Goal: Task Accomplishment & Management: Manage account settings

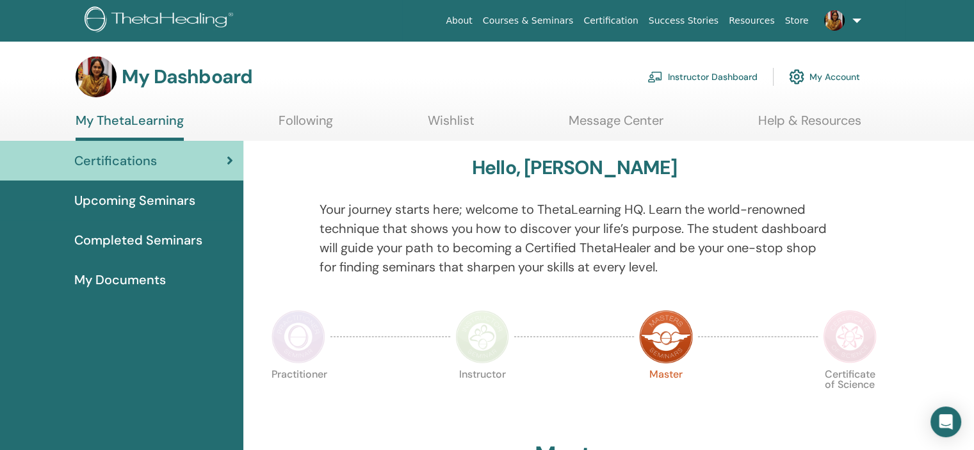
click at [735, 74] on link "Instructor Dashboard" at bounding box center [702, 77] width 110 height 28
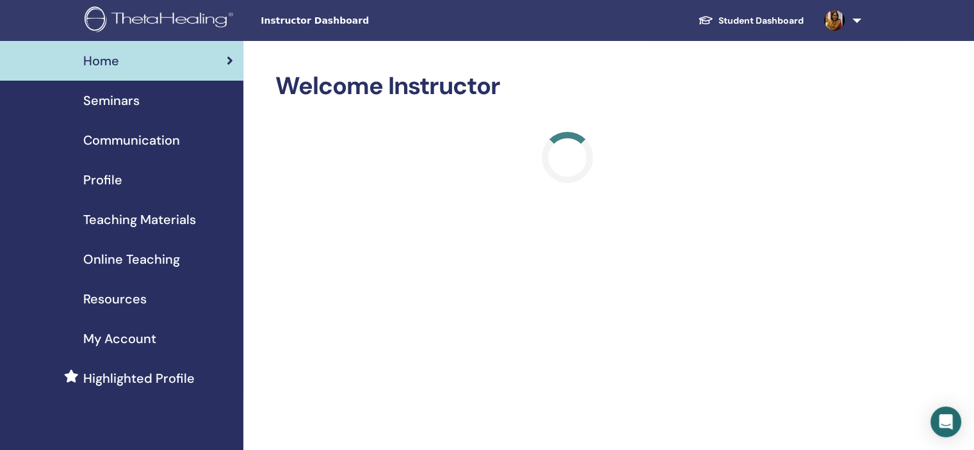
click at [125, 99] on span "Seminars" at bounding box center [111, 100] width 56 height 19
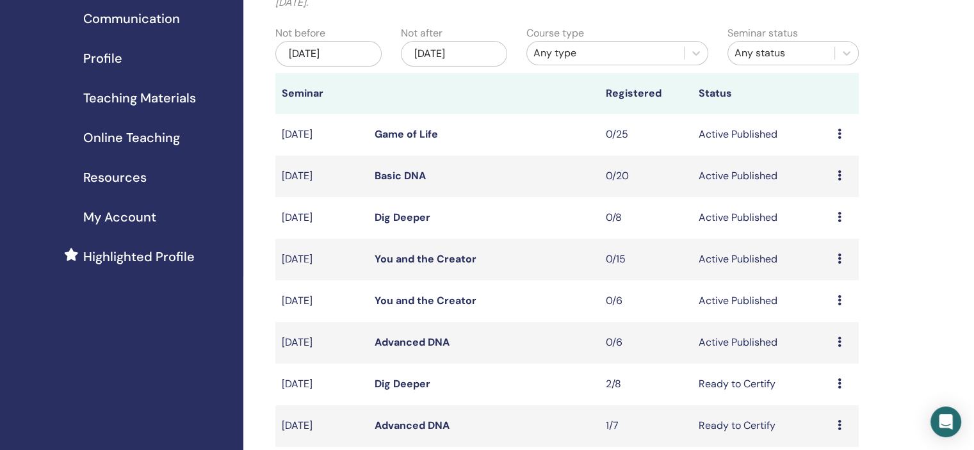
scroll to position [128, 0]
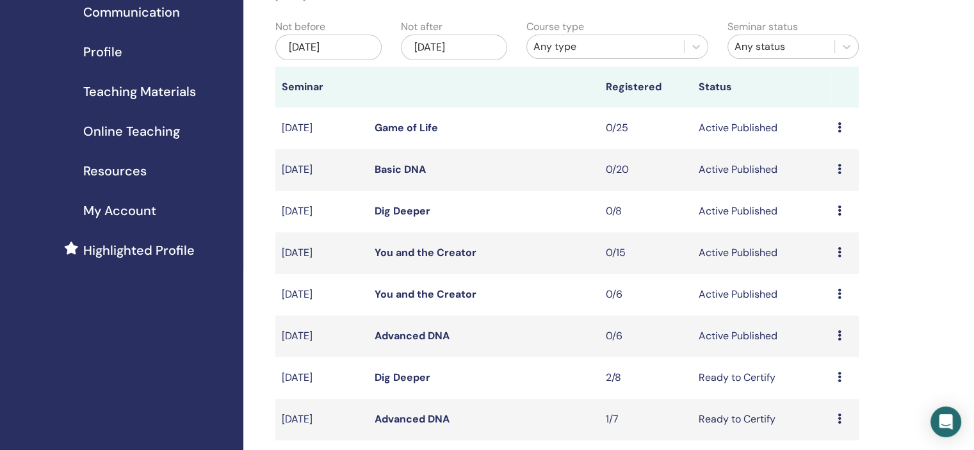
click at [838, 212] on icon at bounding box center [839, 210] width 4 height 10
click at [817, 278] on p "Cancel" at bounding box center [829, 280] width 49 height 15
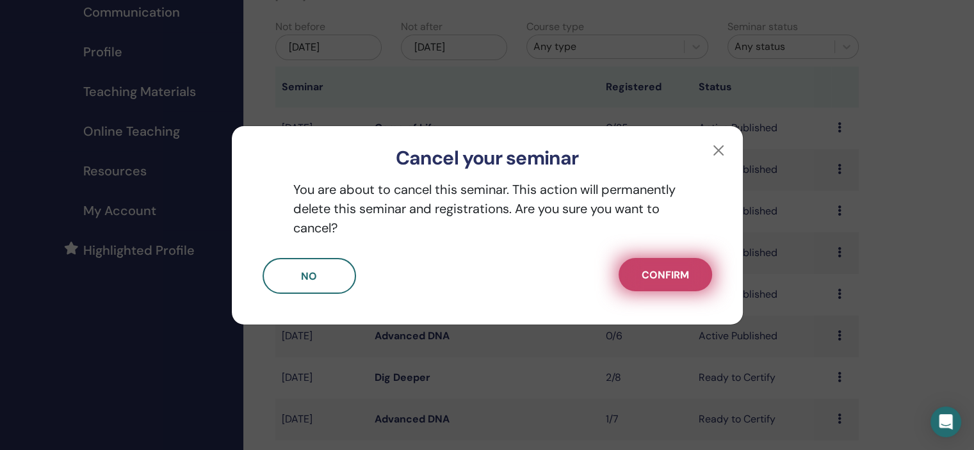
click at [664, 278] on span "Confirm" at bounding box center [664, 274] width 47 height 13
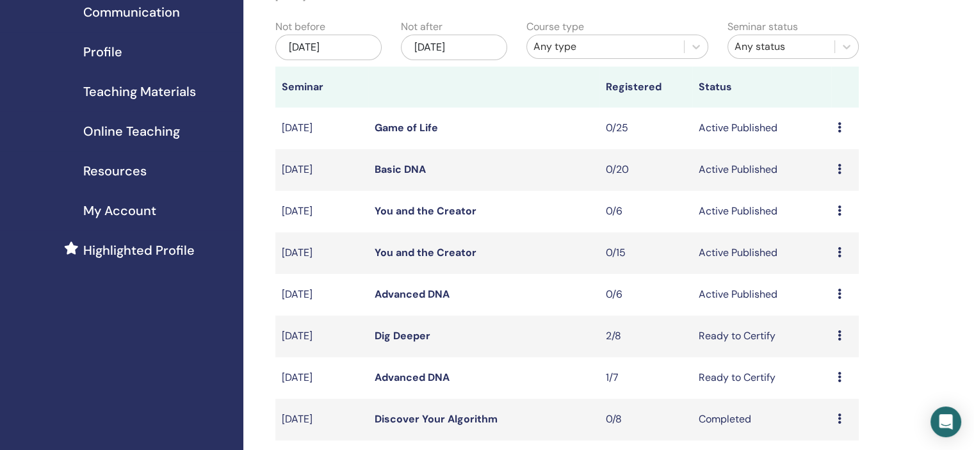
click at [394, 169] on link "Basic DNA" at bounding box center [399, 169] width 51 height 13
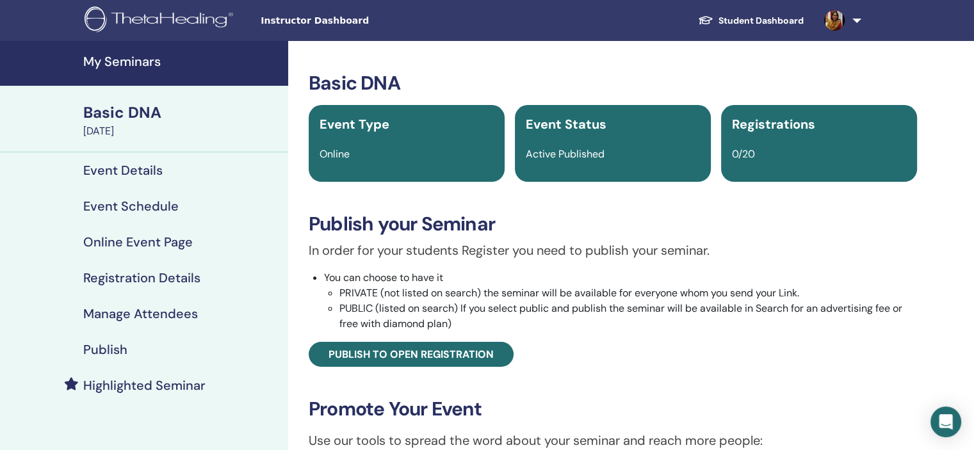
click at [128, 202] on h4 "Event Schedule" at bounding box center [130, 205] width 95 height 15
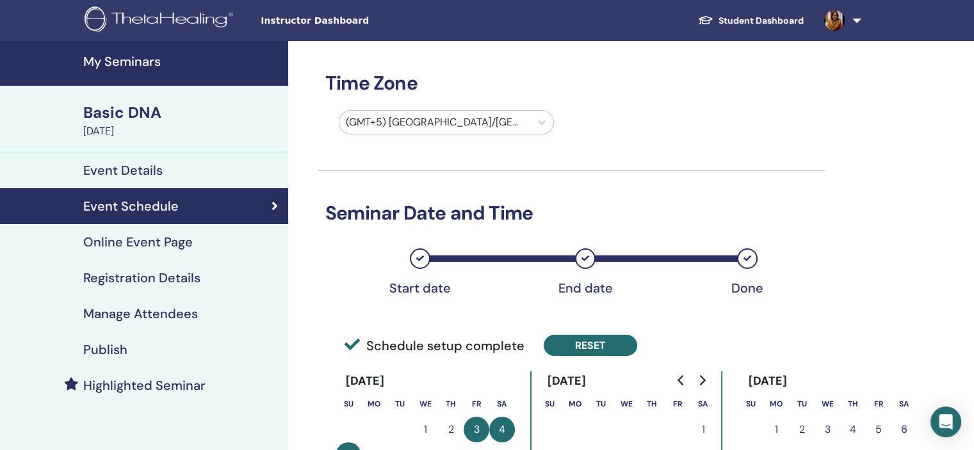
click at [577, 344] on button "Reset" at bounding box center [589, 345] width 93 height 21
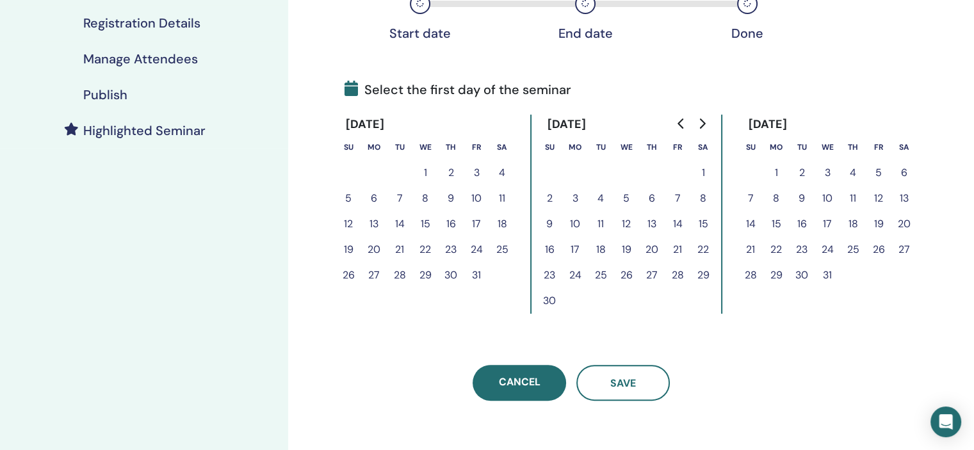
scroll to position [235, 0]
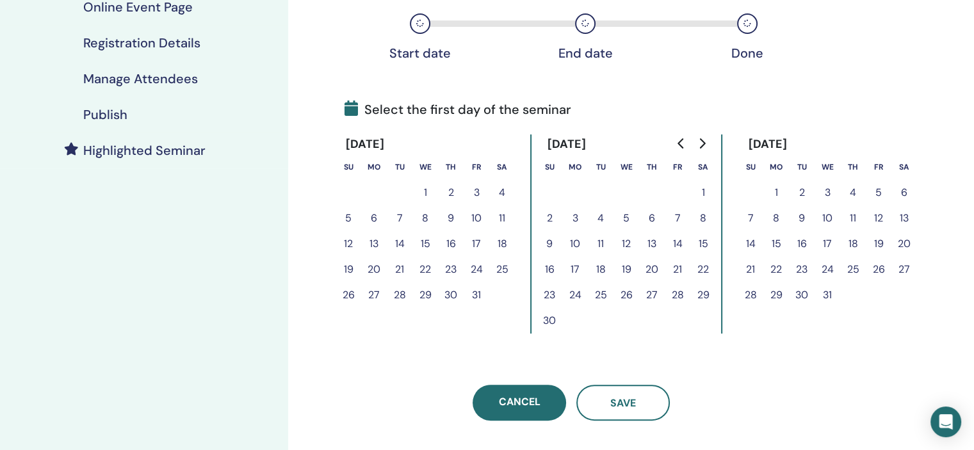
click at [679, 141] on icon "Go to previous month" at bounding box center [680, 143] width 6 height 10
click at [476, 243] on button "19" at bounding box center [476, 244] width 26 height 26
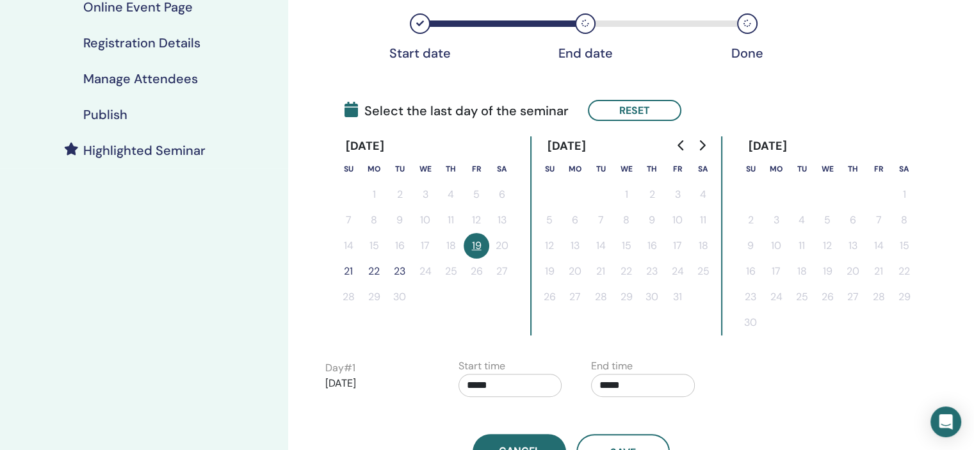
click at [343, 271] on button "21" at bounding box center [348, 272] width 26 height 26
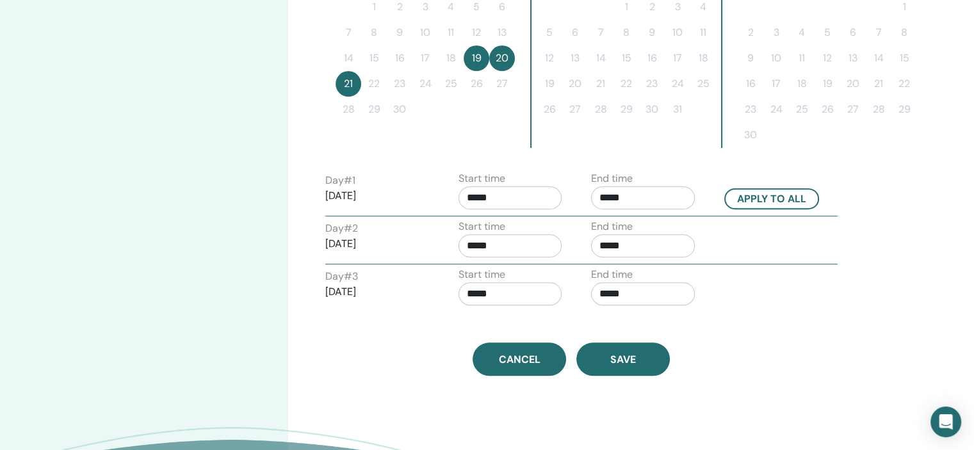
scroll to position [458, 0]
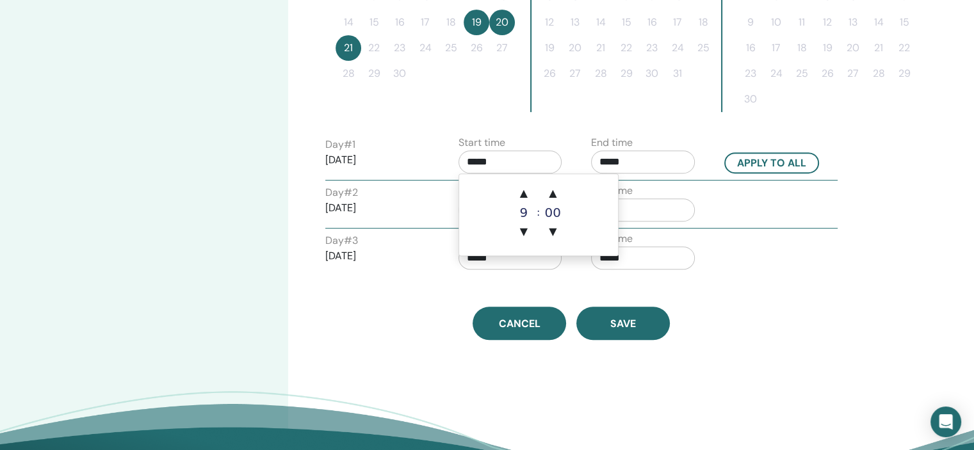
click at [492, 158] on input "*****" at bounding box center [510, 161] width 104 height 23
click at [519, 193] on span "▲" at bounding box center [524, 194] width 26 height 26
type input "*****"
click at [623, 147] on label "End time" at bounding box center [612, 142] width 42 height 15
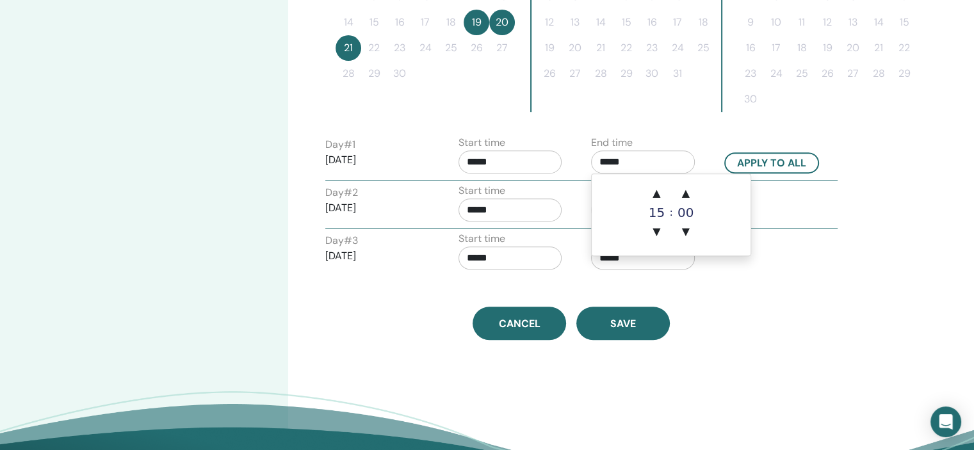
click at [623, 158] on input "*****" at bounding box center [643, 161] width 104 height 23
click at [657, 195] on span "▲" at bounding box center [656, 194] width 26 height 26
click at [684, 195] on span "▲" at bounding box center [686, 194] width 26 height 26
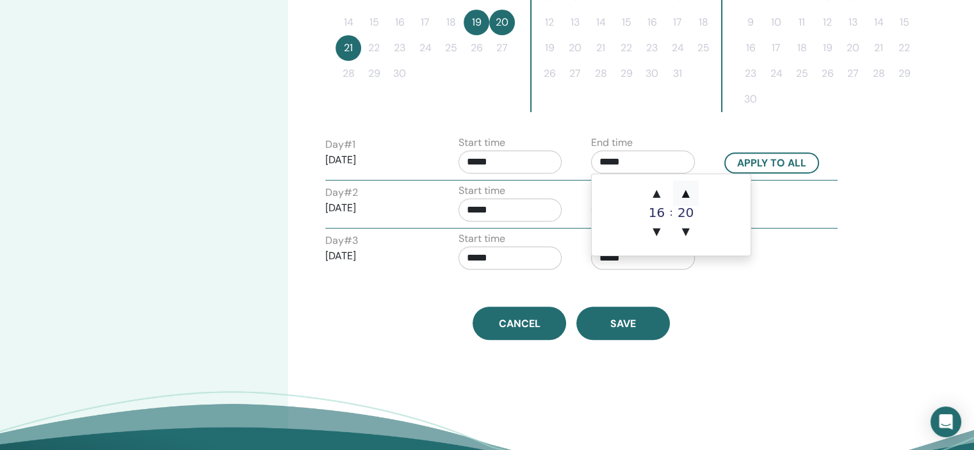
click at [684, 195] on span "▲" at bounding box center [686, 194] width 26 height 26
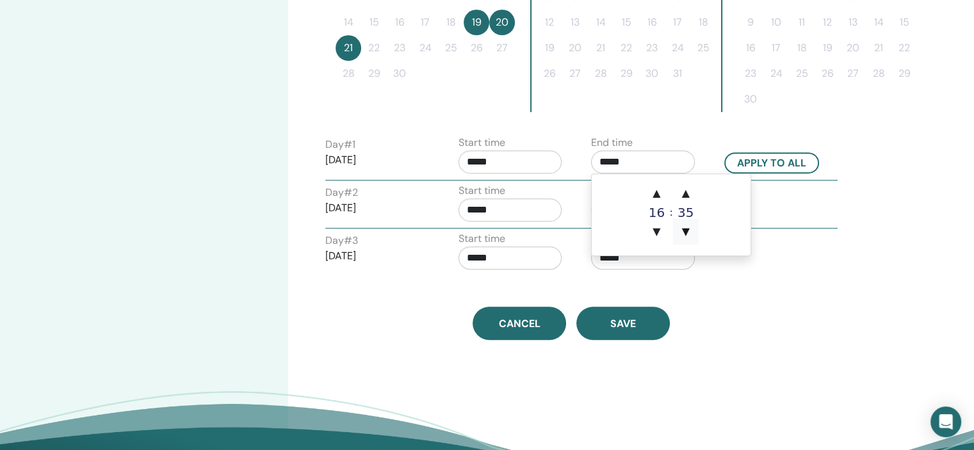
click at [681, 229] on span "▼" at bounding box center [686, 232] width 26 height 26
type input "*****"
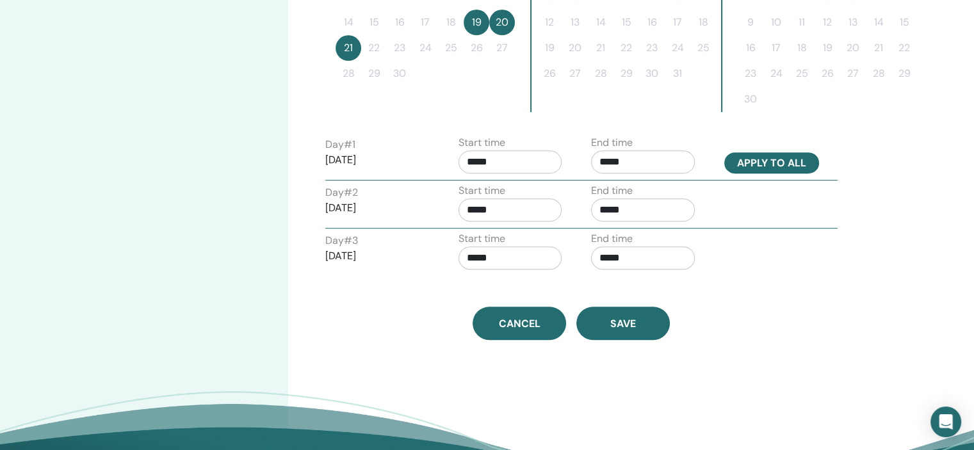
click at [772, 161] on button "Apply to all" at bounding box center [771, 162] width 95 height 21
type input "*****"
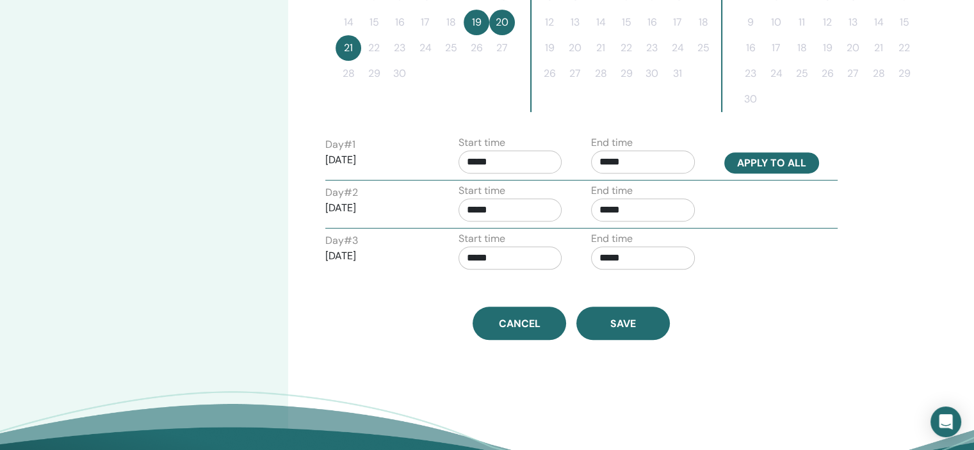
click at [772, 161] on button "Apply to all" at bounding box center [771, 162] width 95 height 21
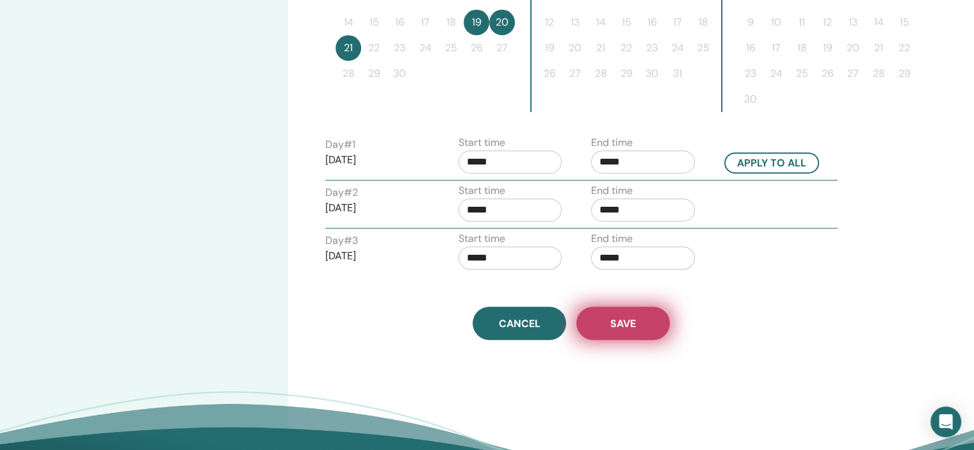
click at [629, 317] on span "Save" at bounding box center [623, 323] width 26 height 13
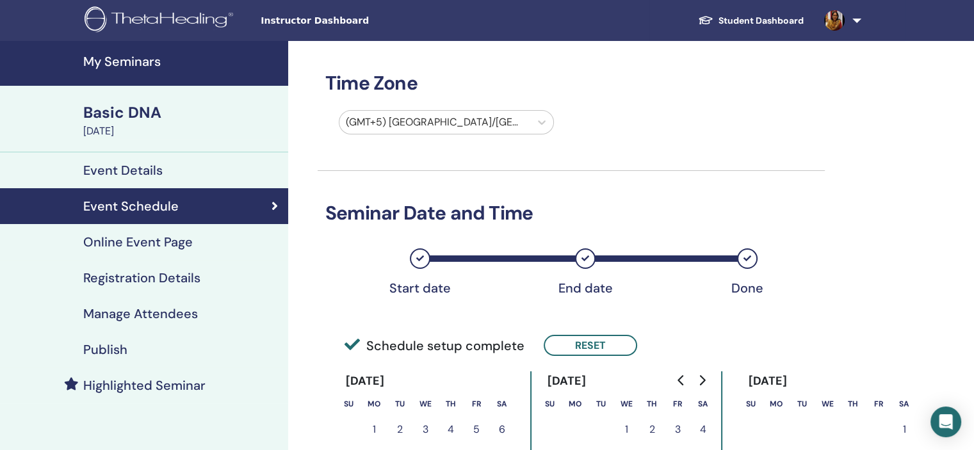
click at [104, 348] on h4 "Publish" at bounding box center [105, 349] width 44 height 15
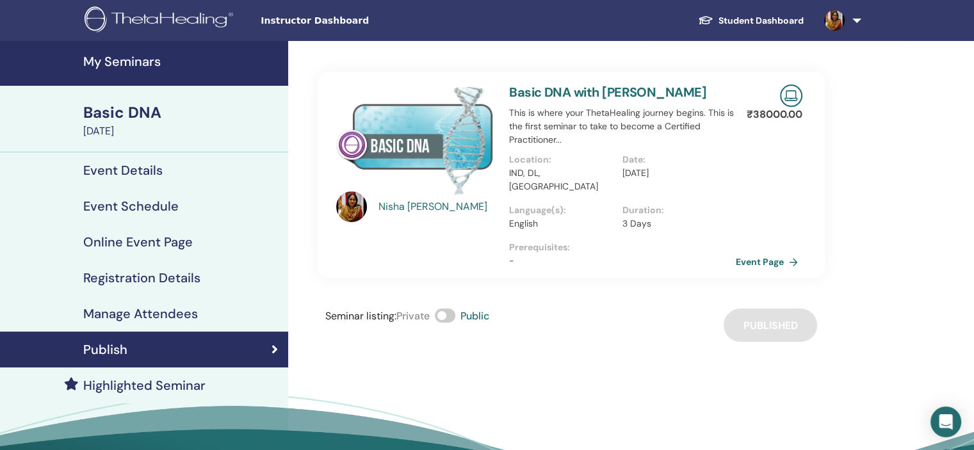
click at [133, 60] on h4 "My Seminars" at bounding box center [181, 61] width 197 height 15
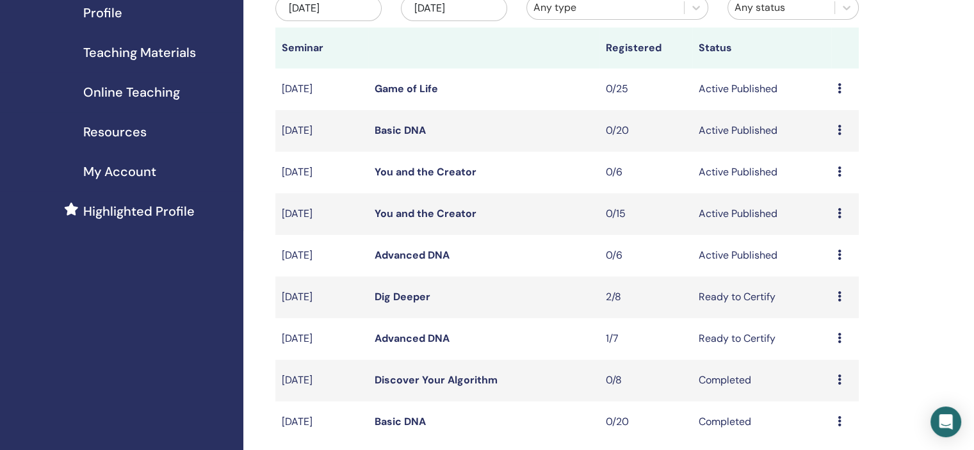
scroll to position [195, 0]
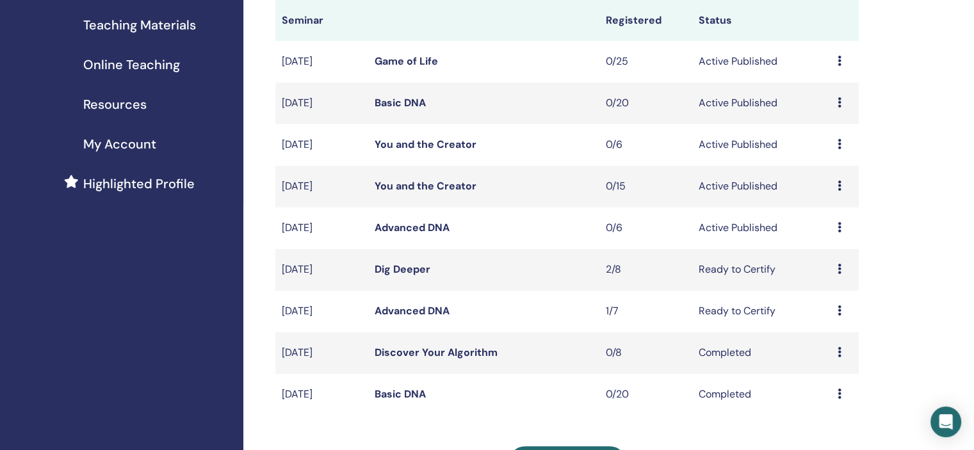
click at [839, 310] on icon at bounding box center [839, 310] width 4 height 10
click at [912, 250] on div "My Seminars You can customize the filter to explore upcoming seminars beyond th…" at bounding box center [608, 305] width 730 height 918
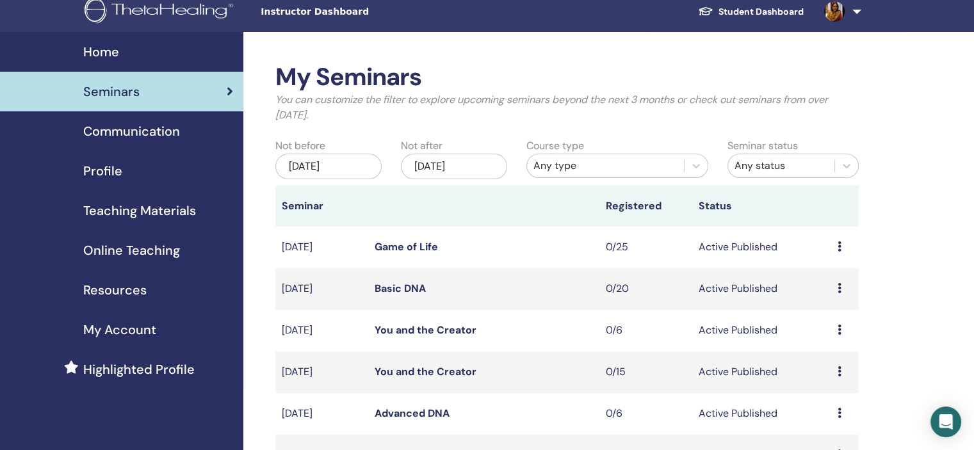
scroll to position [0, 0]
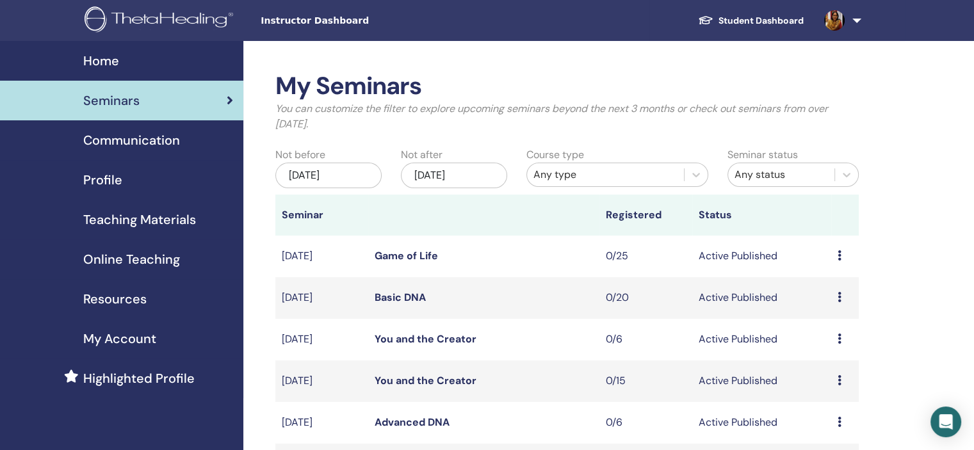
click at [188, 17] on img at bounding box center [160, 20] width 153 height 29
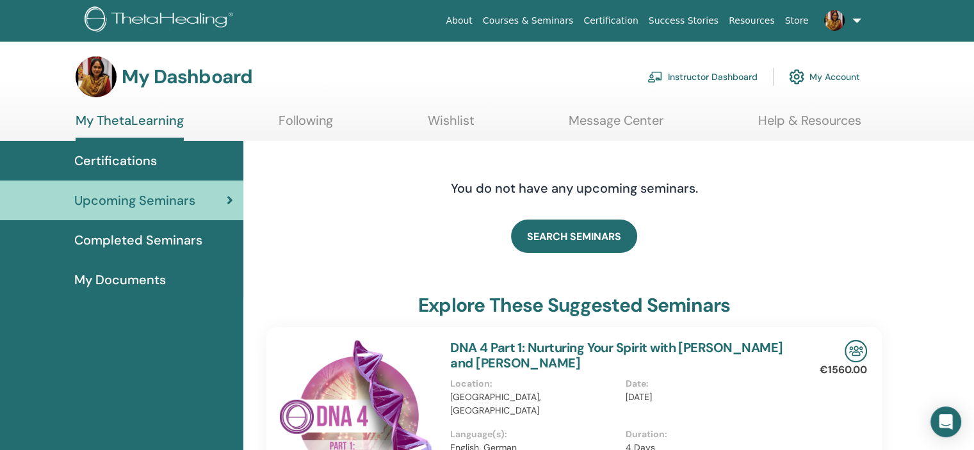
click at [706, 76] on link "Instructor Dashboard" at bounding box center [702, 77] width 110 height 28
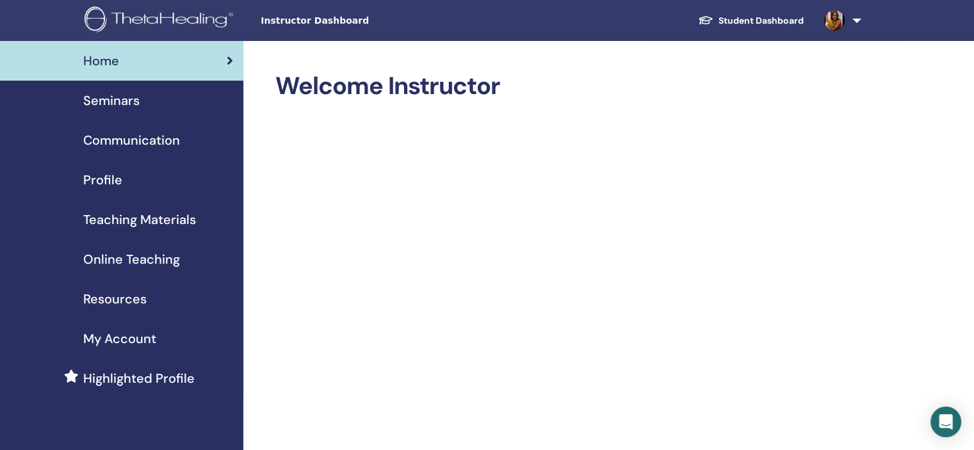
click at [111, 97] on span "Seminars" at bounding box center [111, 100] width 56 height 19
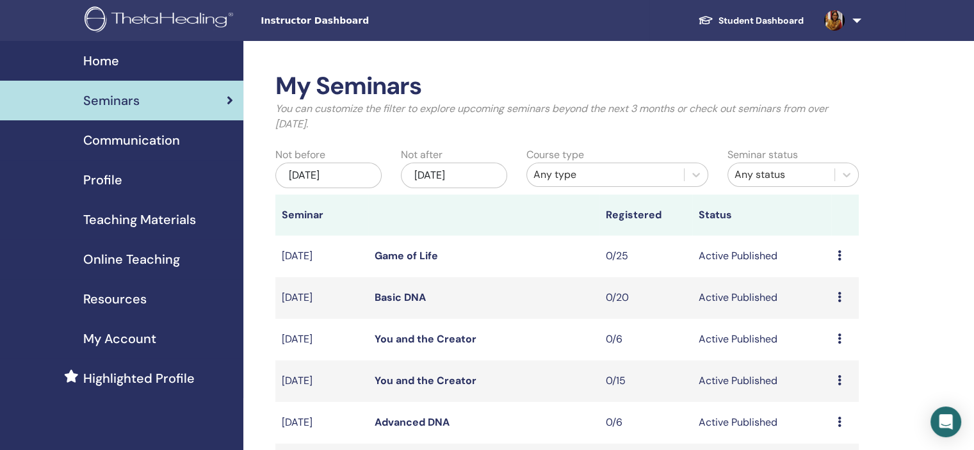
drag, startPoint x: 916, startPoint y: 140, endPoint x: 942, endPoint y: 80, distance: 65.4
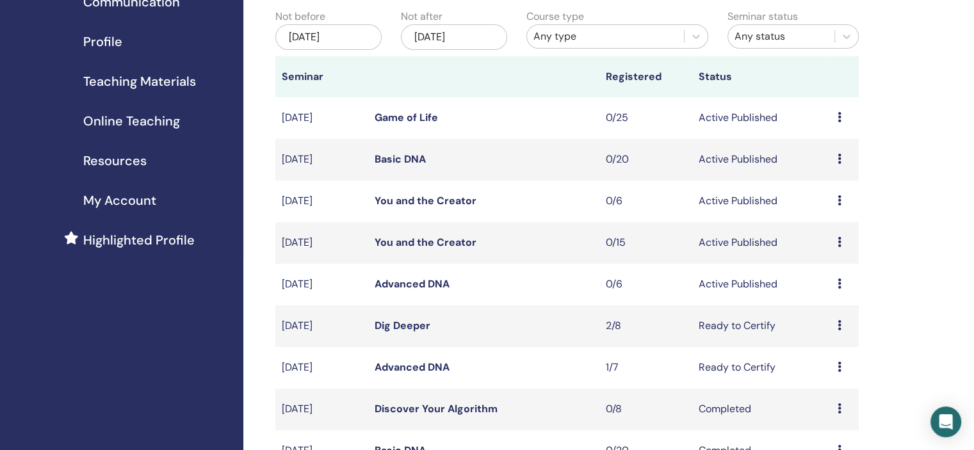
scroll to position [140, 0]
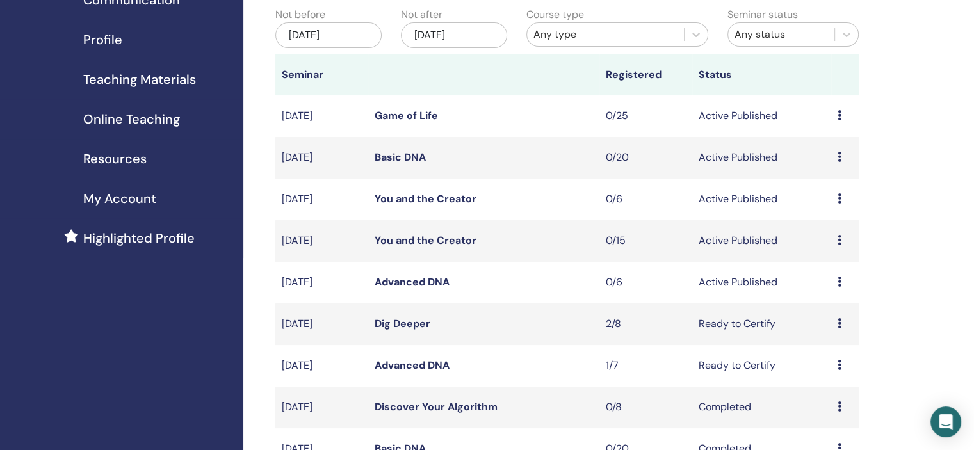
click at [837, 404] on icon at bounding box center [839, 406] width 4 height 10
click at [922, 312] on div "My Seminars You can customize the filter to explore upcoming seminars beyond th…" at bounding box center [608, 360] width 730 height 918
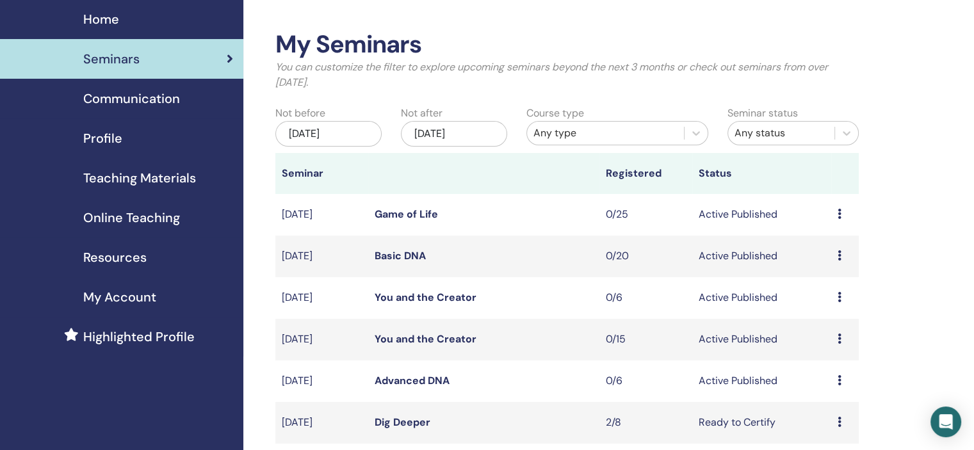
scroll to position [0, 0]
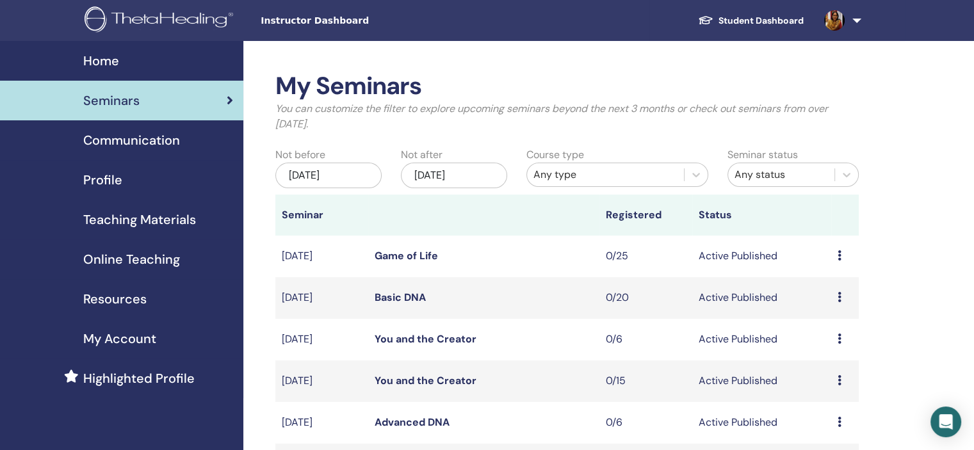
click at [102, 60] on span "Home" at bounding box center [101, 60] width 36 height 19
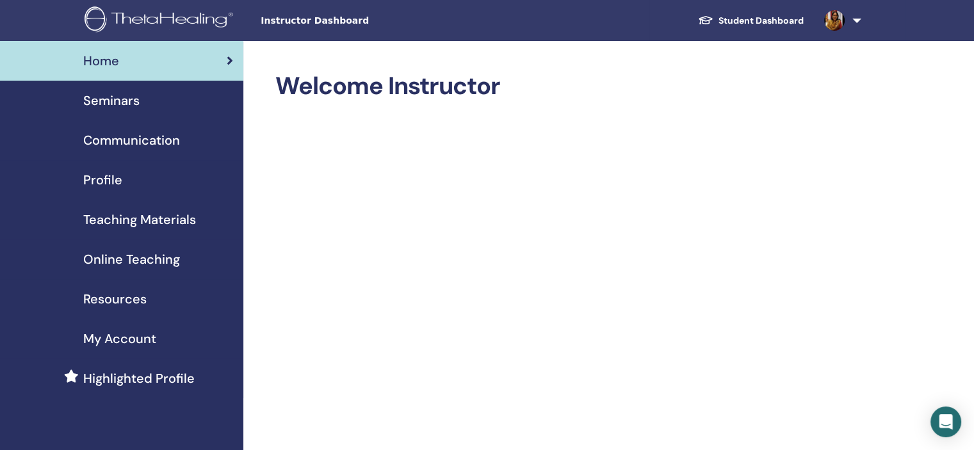
click at [97, 58] on span "Home" at bounding box center [101, 60] width 36 height 19
click at [753, 20] on link "Student Dashboard" at bounding box center [750, 21] width 126 height 24
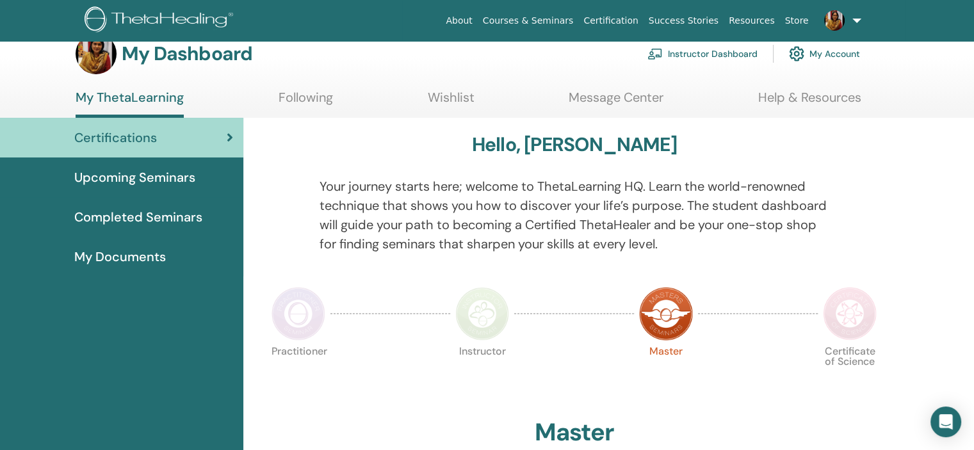
scroll to position [26, 0]
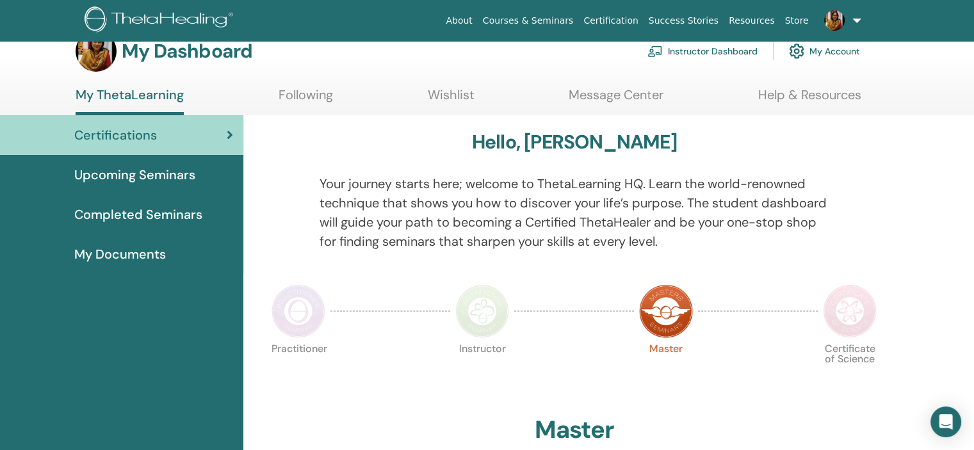
click at [836, 95] on link "Help & Resources" at bounding box center [809, 99] width 103 height 25
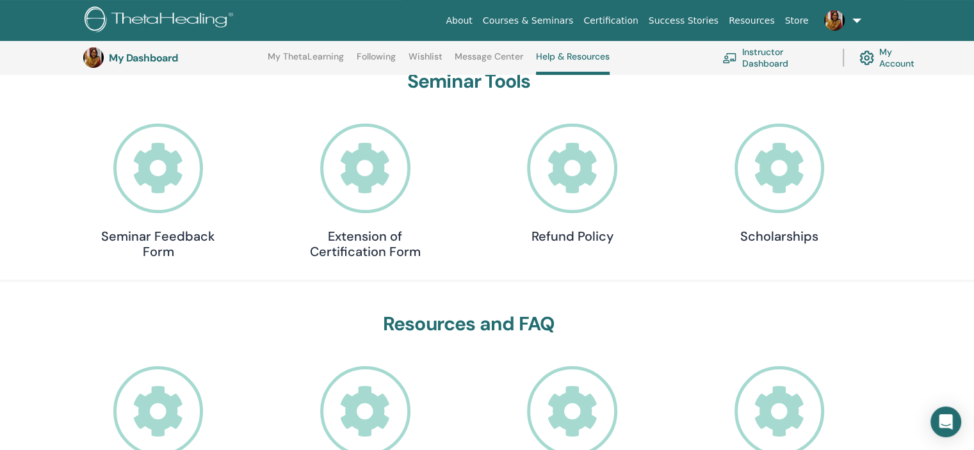
scroll to position [136, 0]
click at [582, 157] on icon at bounding box center [572, 169] width 90 height 90
